Goal: Book appointment/travel/reservation

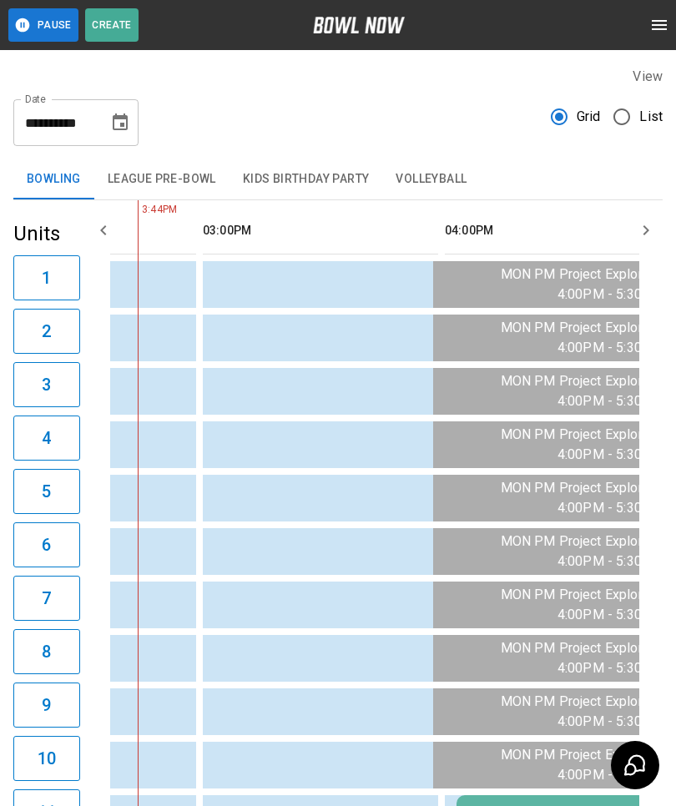
click at [121, 116] on icon "Choose date, selected date is Aug 18, 2025" at bounding box center [120, 122] width 15 height 17
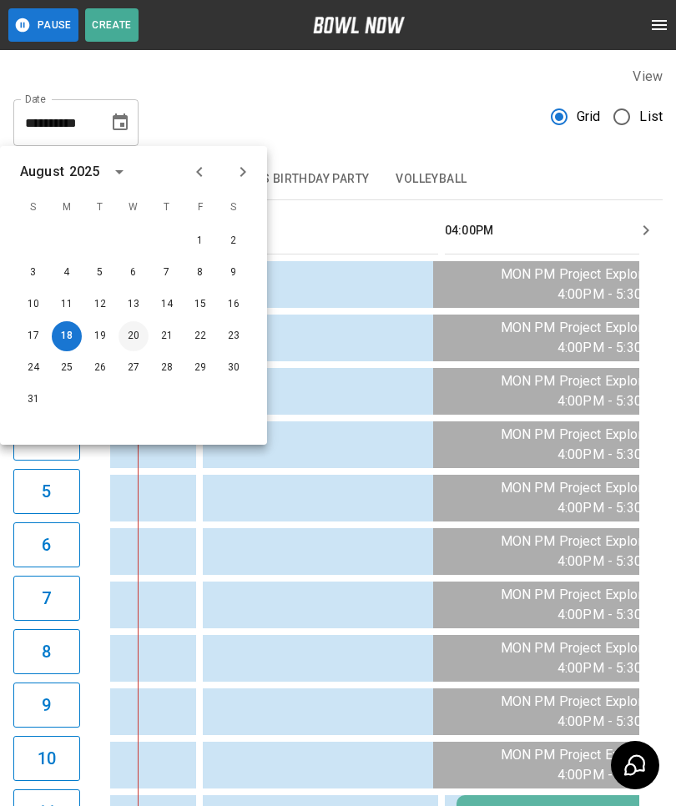
click at [131, 335] on button "20" at bounding box center [134, 336] width 30 height 30
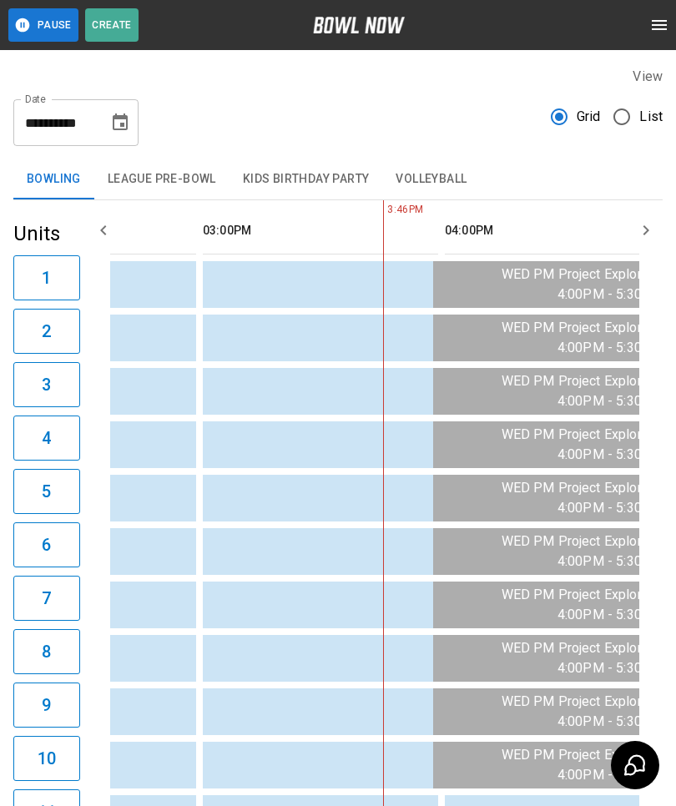
type input "**********"
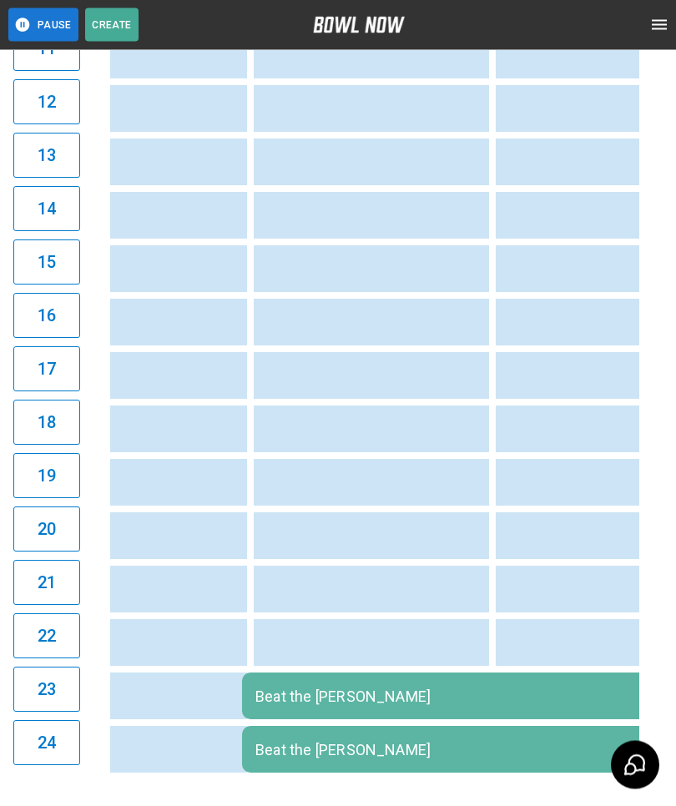
scroll to position [0, 1978]
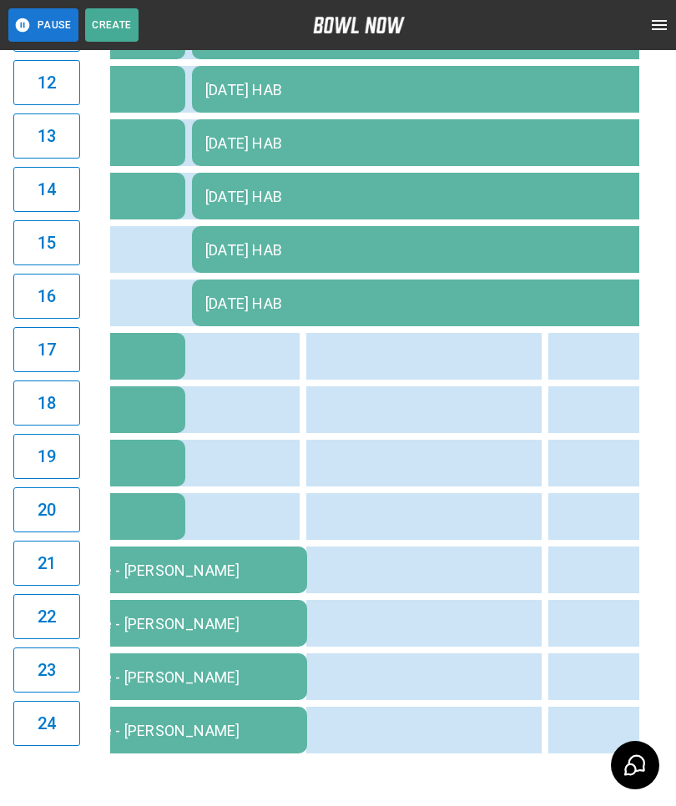
scroll to position [0, 2078]
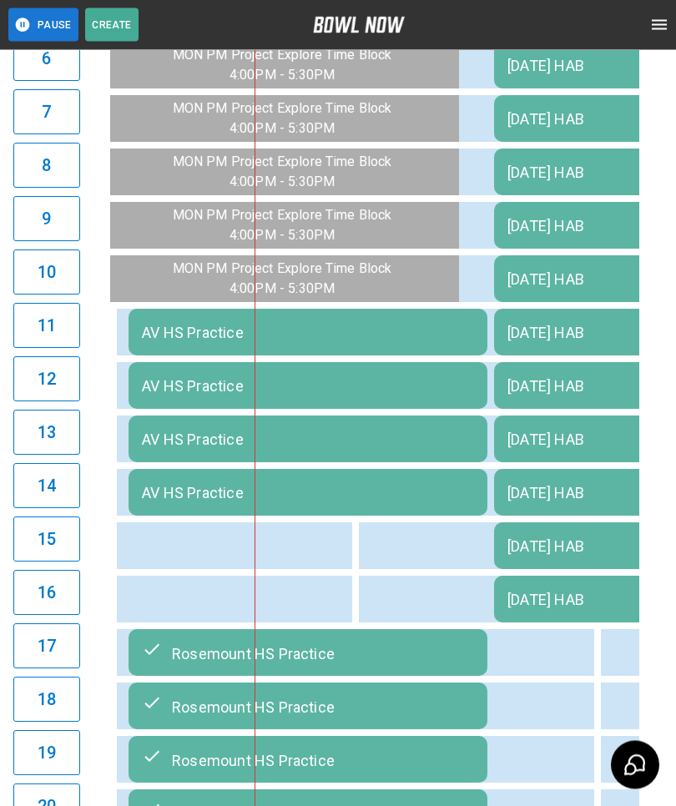
scroll to position [487, 0]
click at [376, 341] on div "AV HS Practice" at bounding box center [308, 333] width 332 height 18
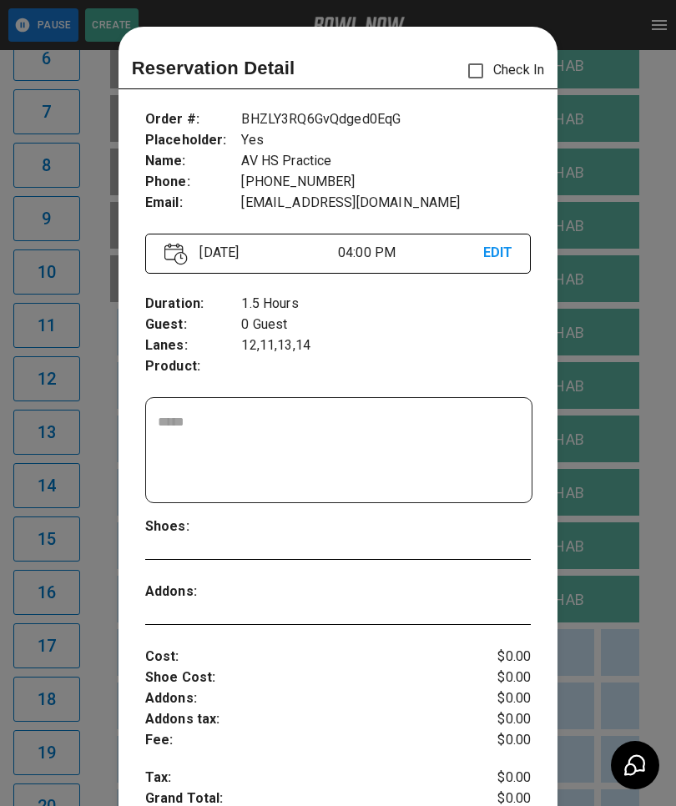
scroll to position [27, 0]
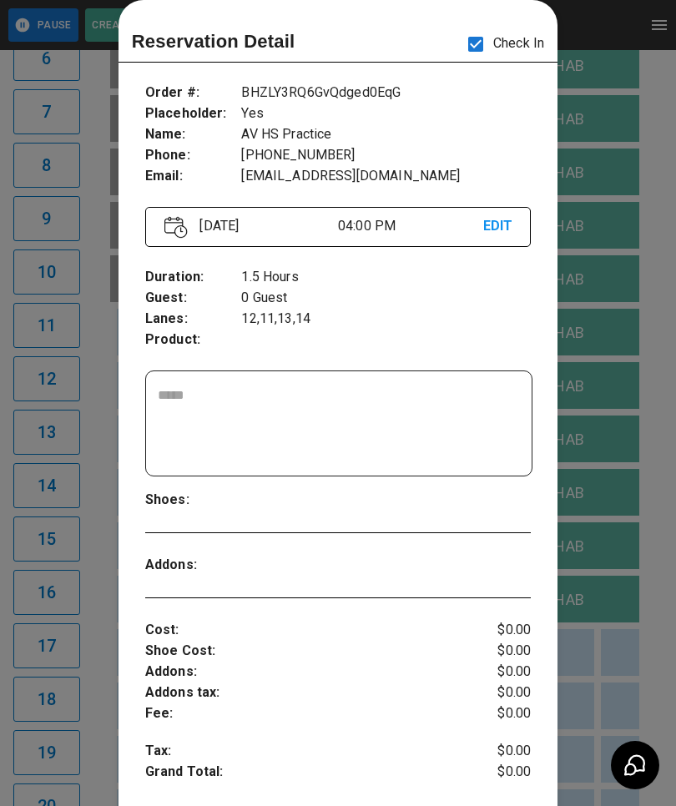
click at [607, 492] on div at bounding box center [338, 403] width 676 height 806
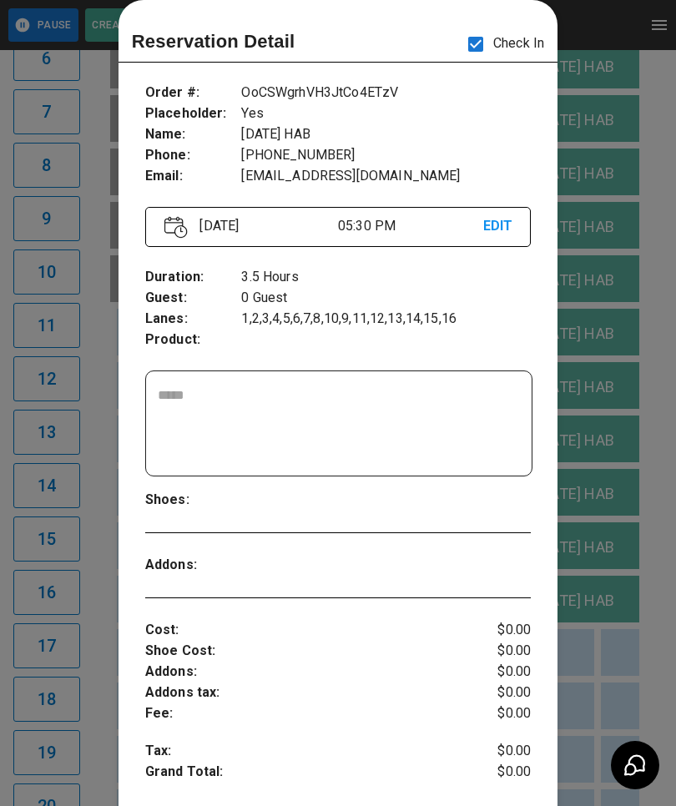
click at [614, 629] on div at bounding box center [338, 403] width 676 height 806
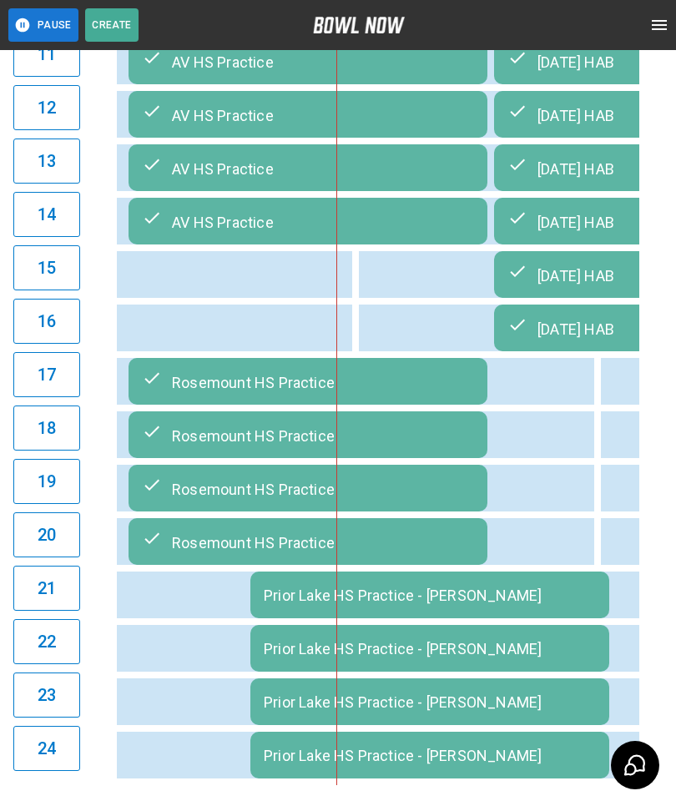
scroll to position [783, 0]
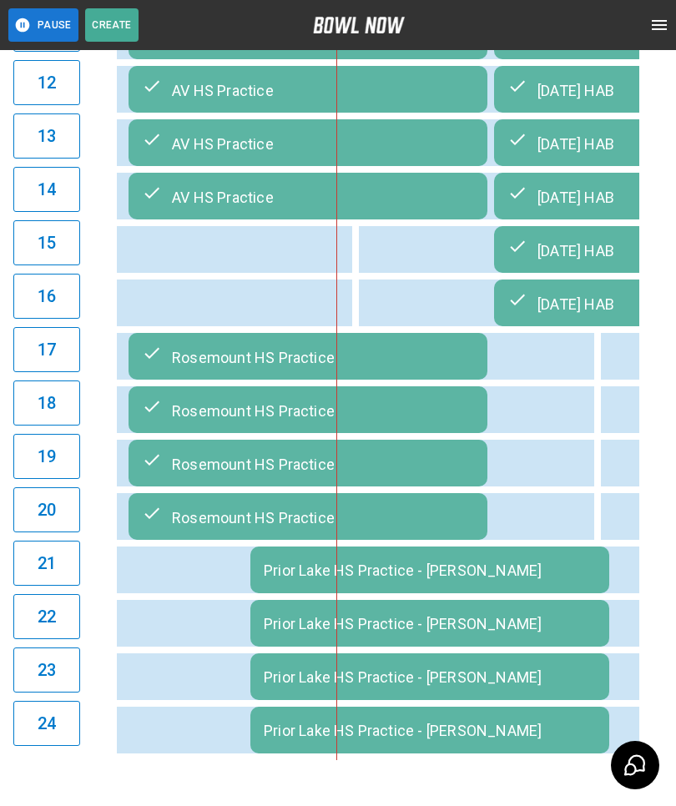
click at [543, 579] on div "Prior Lake HS Practice - [PERSON_NAME]" at bounding box center [430, 571] width 332 height 18
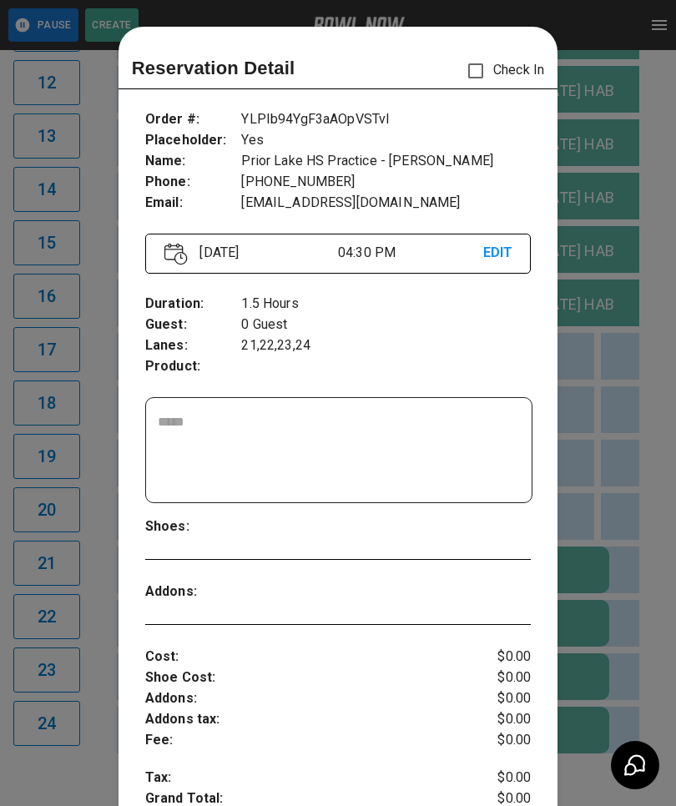
scroll to position [27, 0]
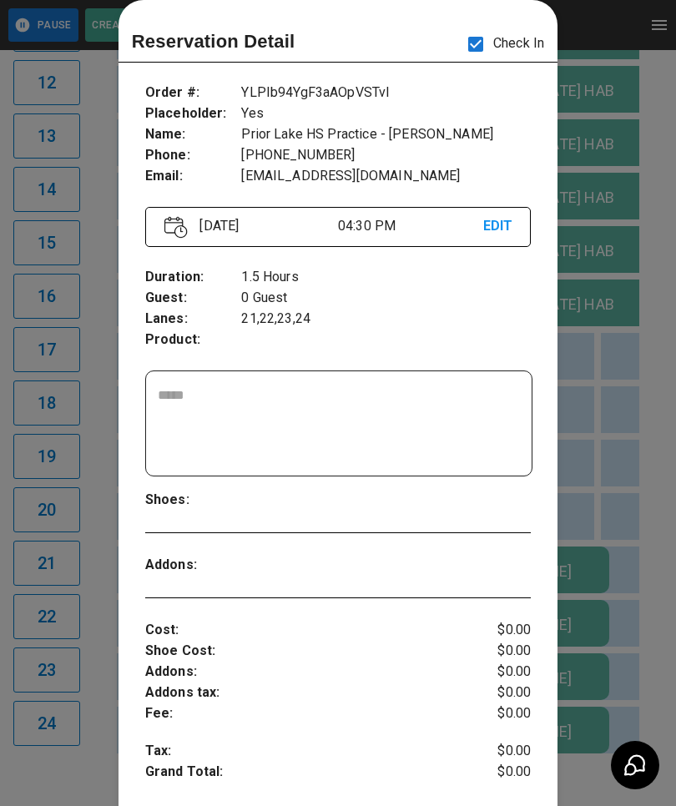
click at [609, 538] on div at bounding box center [338, 403] width 676 height 806
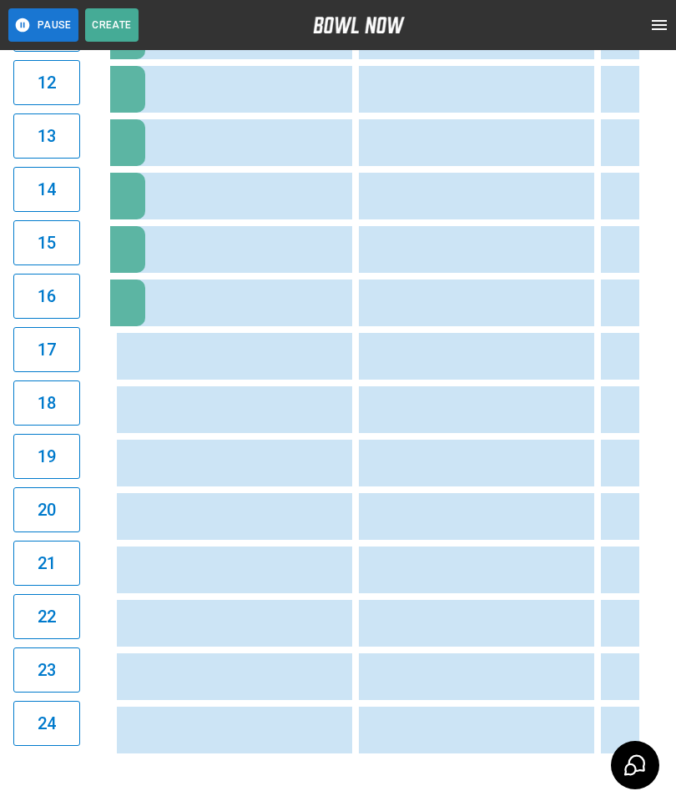
scroll to position [0, 1937]
